Goal: Register for event/course

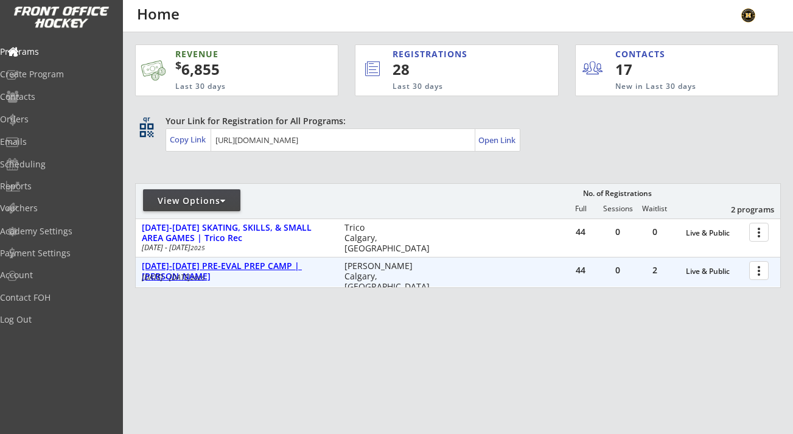
click at [196, 266] on div "[DATE]-[DATE] PRE-EVAL PREP CAMP | [PERSON_NAME]" at bounding box center [237, 271] width 190 height 21
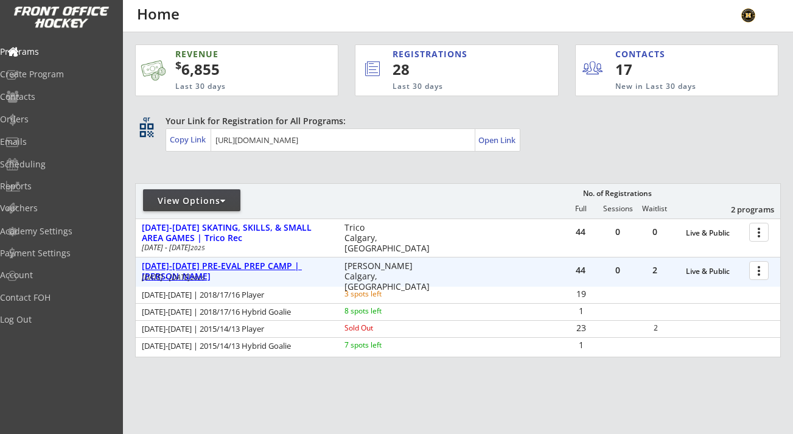
click at [305, 265] on div "[DATE]-[DATE] PRE-EVAL PREP CAMP | [PERSON_NAME]" at bounding box center [237, 271] width 190 height 21
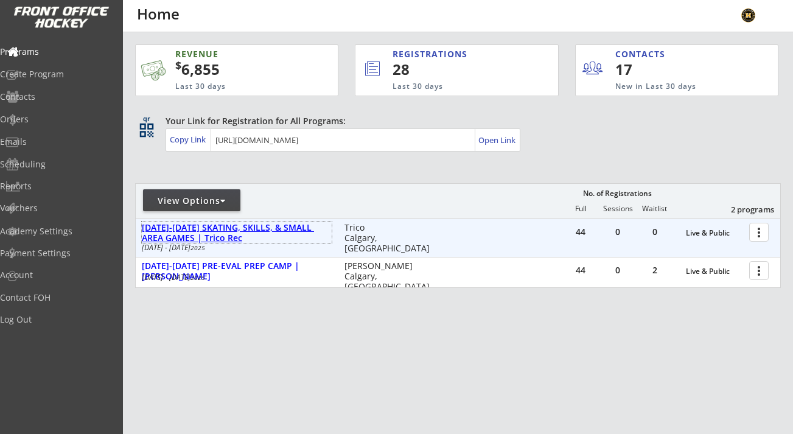
click at [302, 224] on div "[DATE]-[DATE] SKATING, SKILLS, & SMALL AREA GAMES | Trico Rec" at bounding box center [237, 233] width 190 height 21
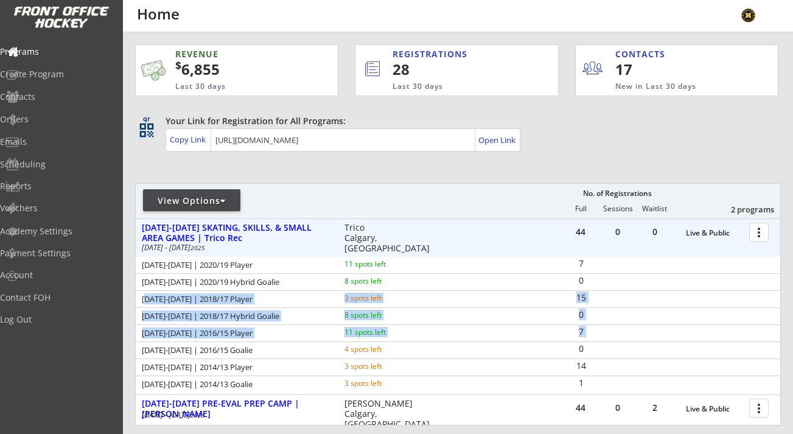
drag, startPoint x: 144, startPoint y: 299, endPoint x: 440, endPoint y: 344, distance: 299.6
click at [440, 344] on div "[DATE]-[DATE] | 2020/19 Player 11 spots left 7 [DATE]-[DATE] | 2020/19 Hybrid G…" at bounding box center [458, 325] width 644 height 136
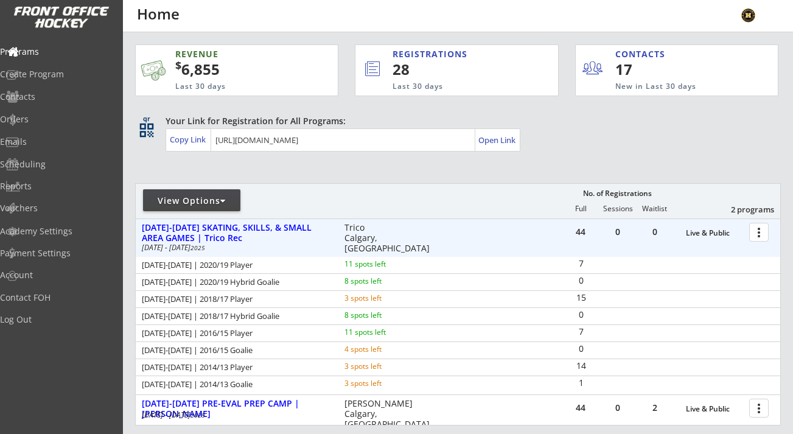
click at [598, 355] on div "0" at bounding box center [581, 350] width 36 height 16
click at [614, 332] on div "7" at bounding box center [671, 333] width 217 height 16
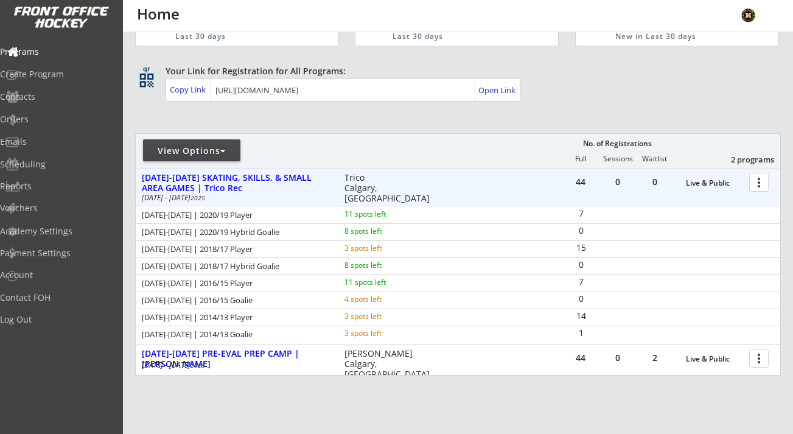
scroll to position [131, 0]
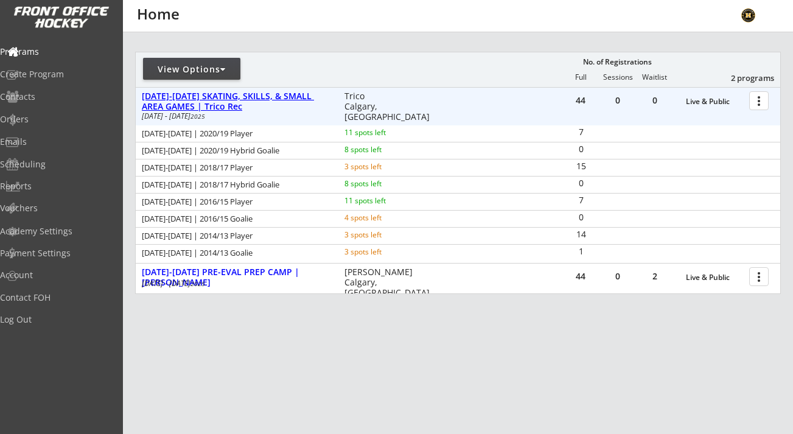
click at [217, 97] on div "[DATE]-[DATE] SKATING, SKILLS, & SMALL AREA GAMES | Trico Rec" at bounding box center [237, 101] width 190 height 21
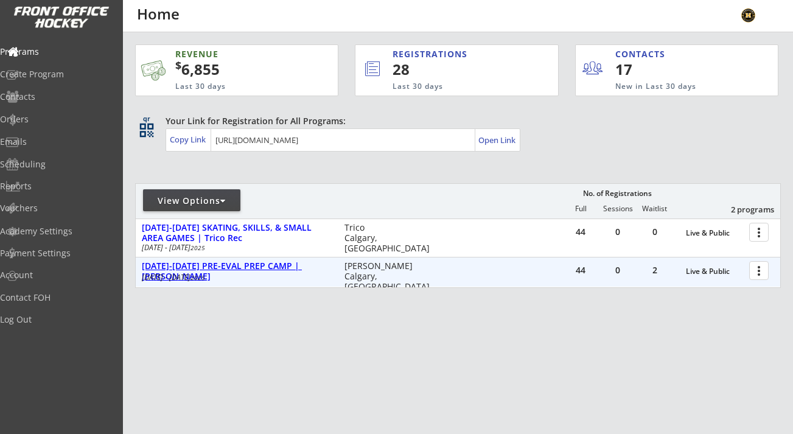
click at [253, 265] on div "[DATE]-[DATE] PRE-EVAL PREP CAMP | [PERSON_NAME]" at bounding box center [237, 271] width 190 height 21
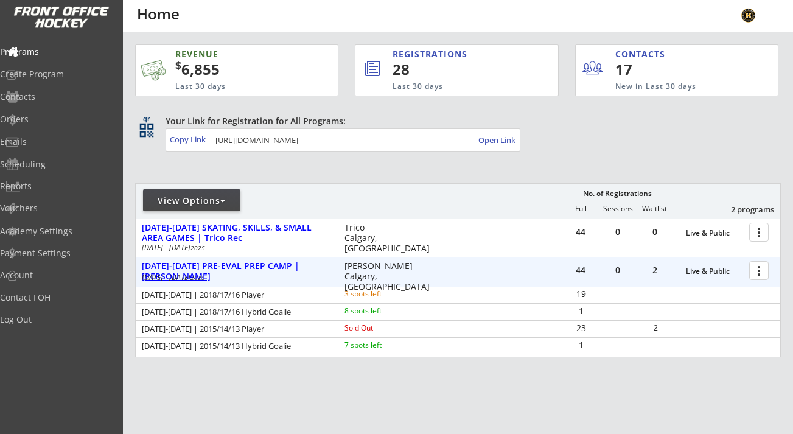
click at [253, 265] on div "[DATE]-[DATE] PRE-EVAL PREP CAMP | [PERSON_NAME]" at bounding box center [237, 271] width 190 height 21
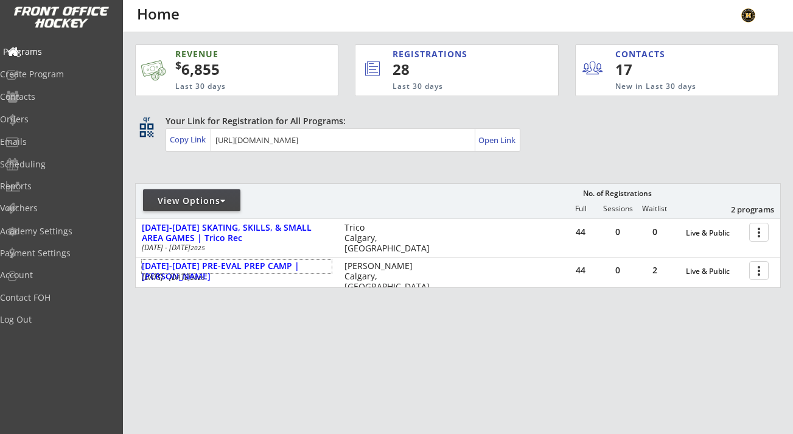
click at [69, 52] on div "Programs" at bounding box center [57, 51] width 109 height 9
click at [44, 324] on div "Log Out" at bounding box center [57, 319] width 109 height 9
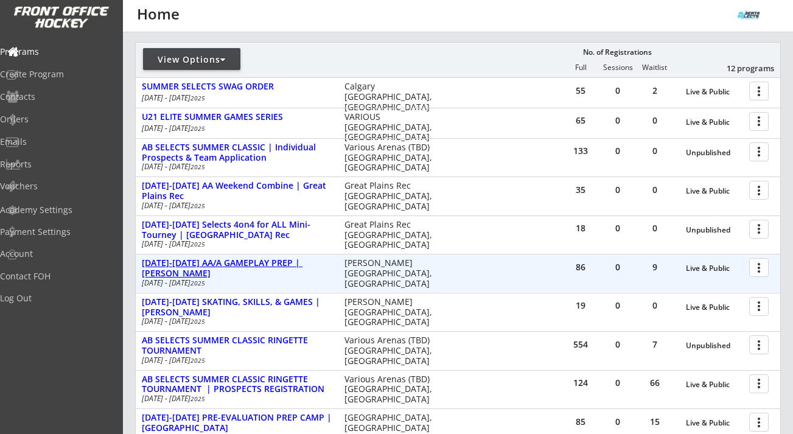
scroll to position [163, 0]
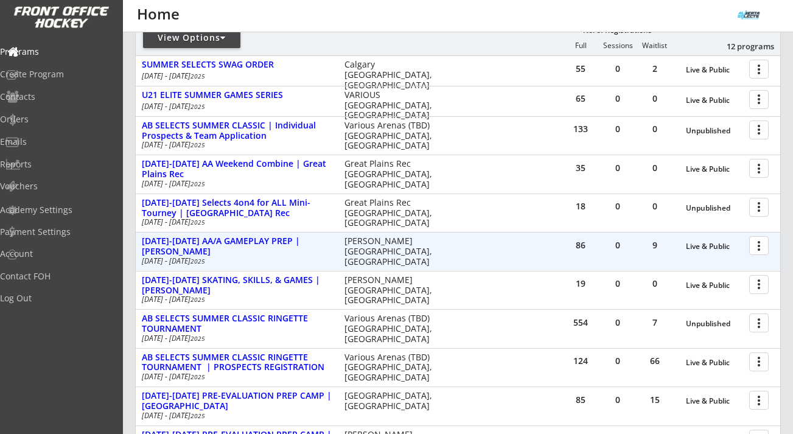
click at [767, 241] on div at bounding box center [760, 244] width 21 height 21
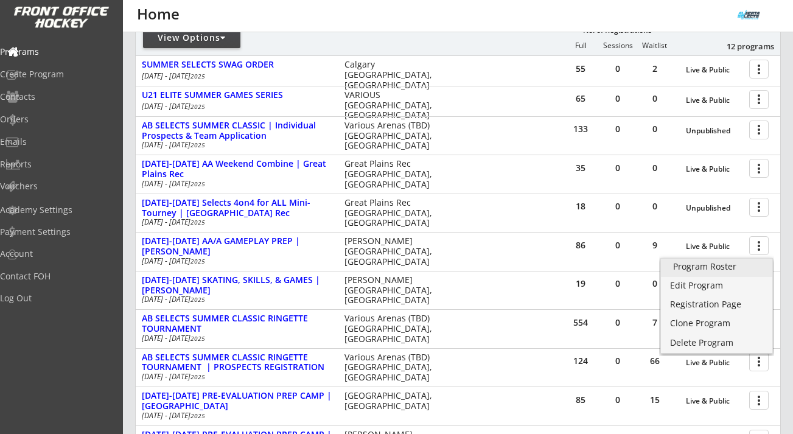
click at [734, 273] on link "Program Roster" at bounding box center [716, 268] width 111 height 18
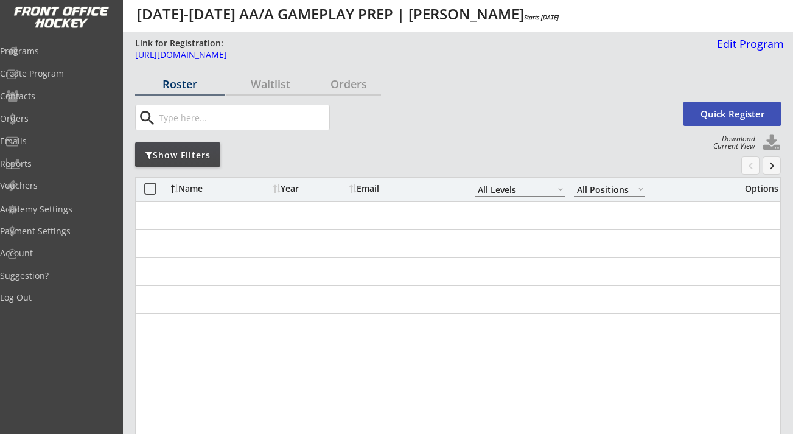
select select ""All Levels""
select select ""All Positions""
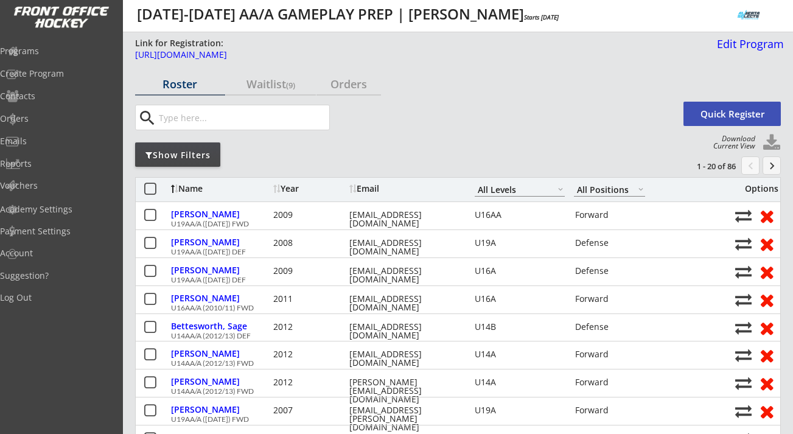
click at [243, 69] on div "Link for Registration: https://frontofficehockey.com/abselects-program/17364807…" at bounding box center [459, 53] width 648 height 33
click at [251, 78] on div "Waitlist (9)" at bounding box center [271, 83] width 90 height 11
